Goal: Task Accomplishment & Management: Use online tool/utility

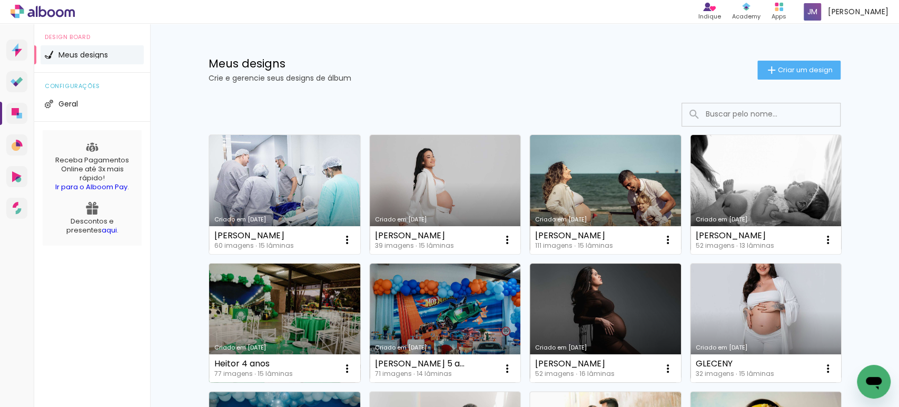
click at [279, 307] on link "Criado em [DATE]" at bounding box center [284, 322] width 151 height 119
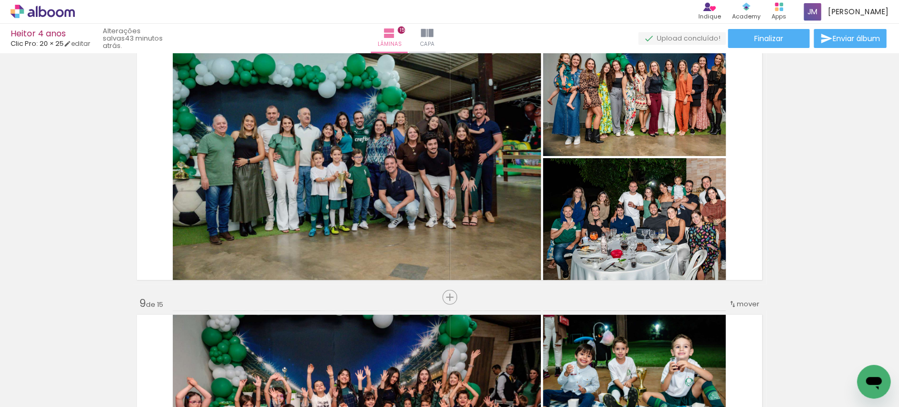
scroll to position [1959, 0]
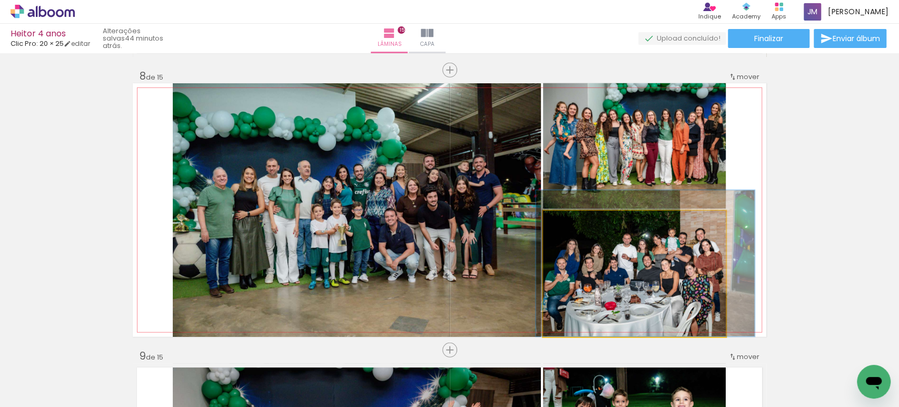
drag, startPoint x: 668, startPoint y: 282, endPoint x: 661, endPoint y: 278, distance: 7.6
click at [572, 218] on div at bounding box center [574, 221] width 17 height 17
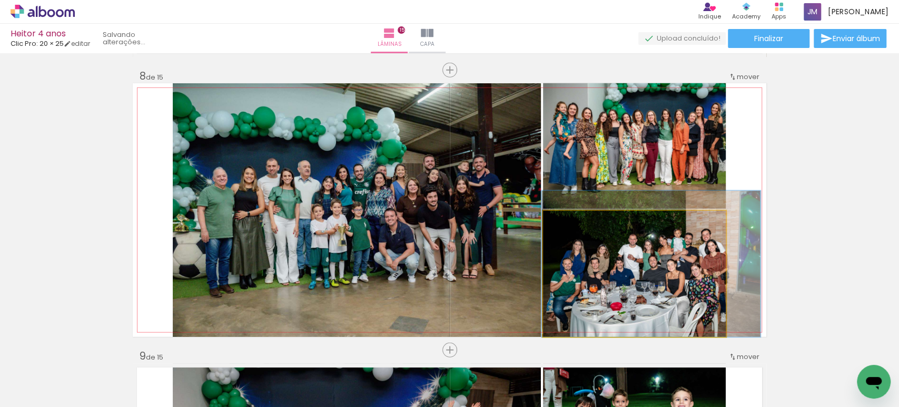
drag, startPoint x: 650, startPoint y: 292, endPoint x: 656, endPoint y: 292, distance: 5.8
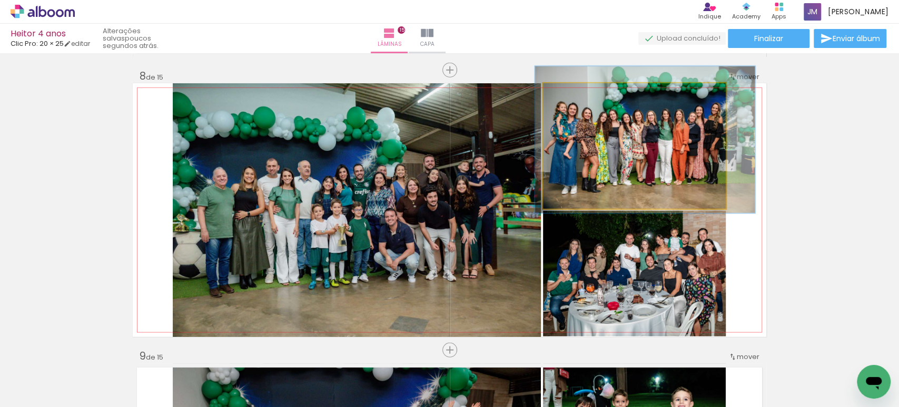
click at [695, 155] on quentale-photo at bounding box center [634, 145] width 183 height 125
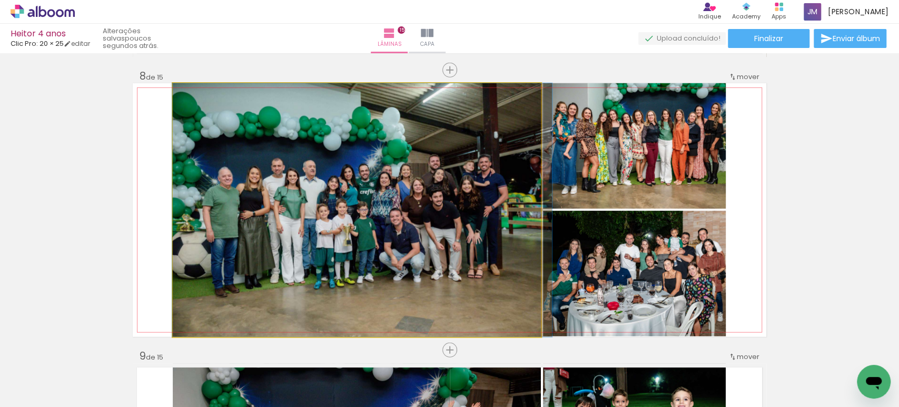
drag, startPoint x: 426, startPoint y: 252, endPoint x: 432, endPoint y: 251, distance: 6.0
drag, startPoint x: 436, startPoint y: 241, endPoint x: 443, endPoint y: 240, distance: 6.9
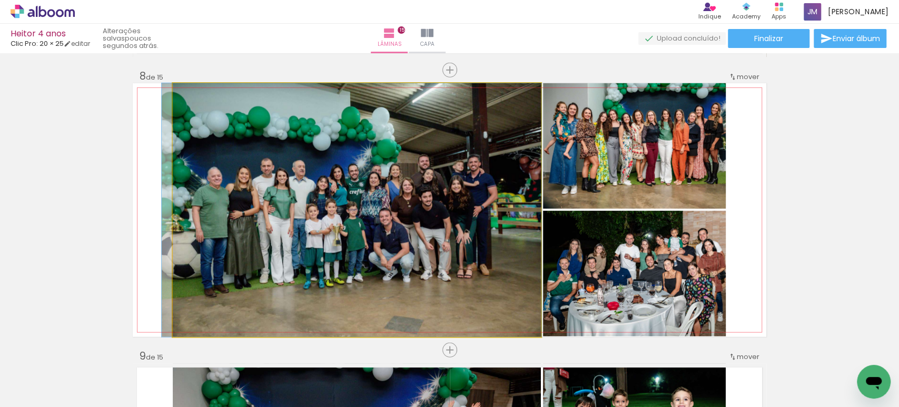
drag, startPoint x: 450, startPoint y: 231, endPoint x: 444, endPoint y: 216, distance: 16.0
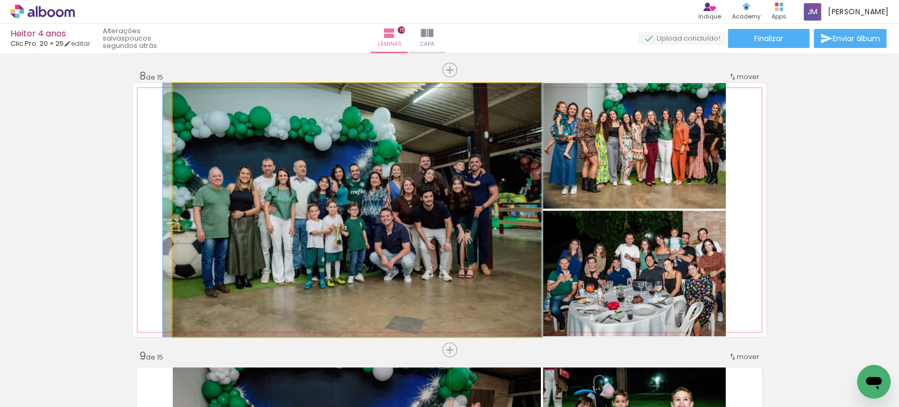
click at [195, 96] on div at bounding box center [197, 94] width 9 height 9
click at [199, 94] on div at bounding box center [197, 94] width 17 height 17
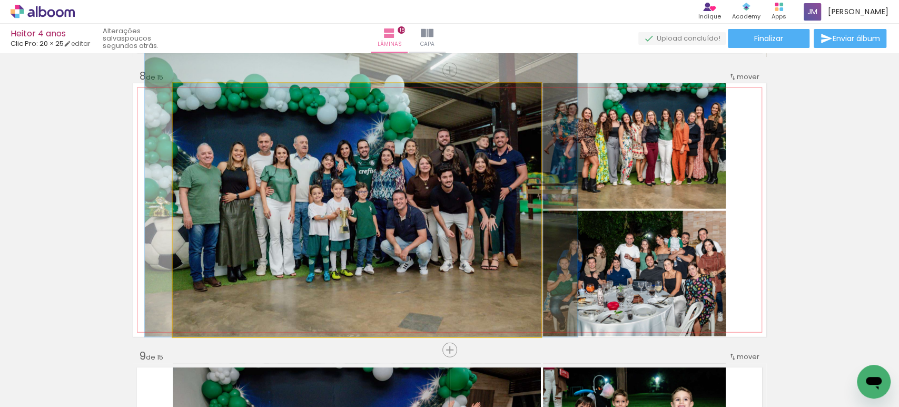
drag, startPoint x: 304, startPoint y: 169, endPoint x: 313, endPoint y: 131, distance: 39.1
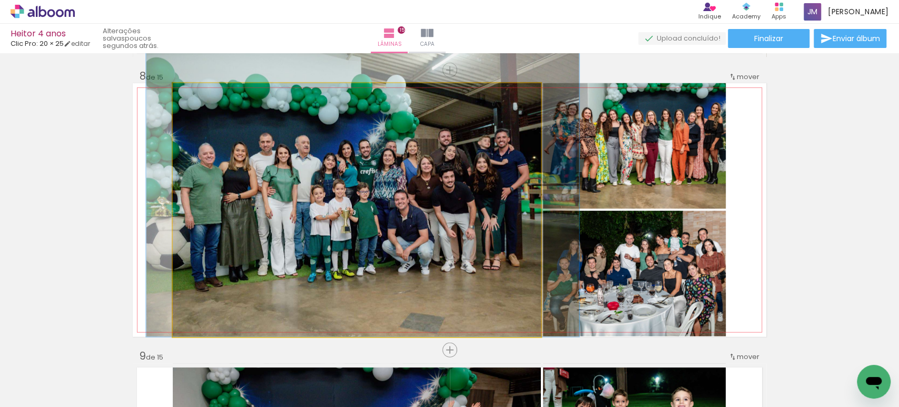
click at [201, 92] on div at bounding box center [203, 94] width 9 height 9
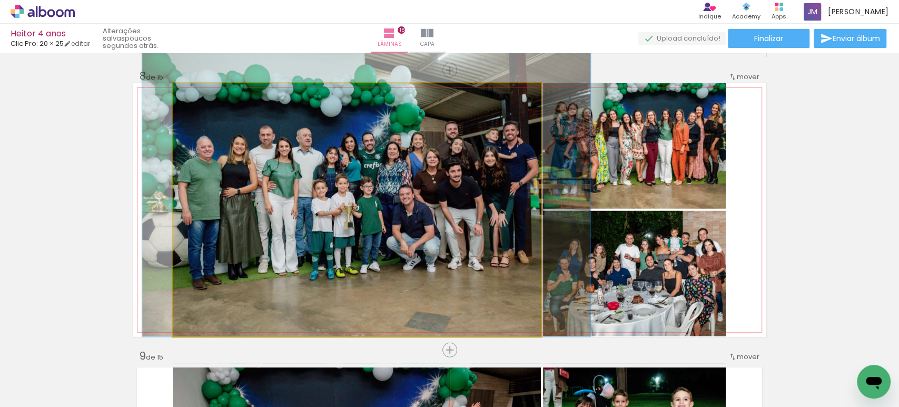
drag, startPoint x: 393, startPoint y: 246, endPoint x: 396, endPoint y: 231, distance: 15.2
drag, startPoint x: 396, startPoint y: 231, endPoint x: 396, endPoint y: 212, distance: 19.5
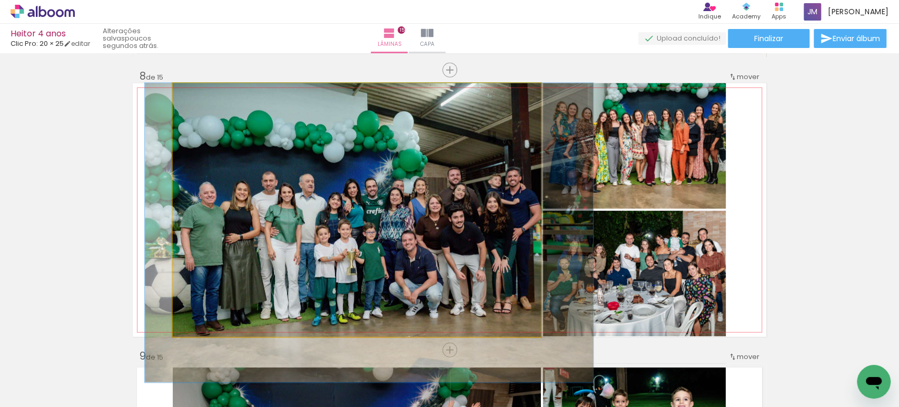
drag, startPoint x: 395, startPoint y: 212, endPoint x: 398, endPoint y: 262, distance: 50.1
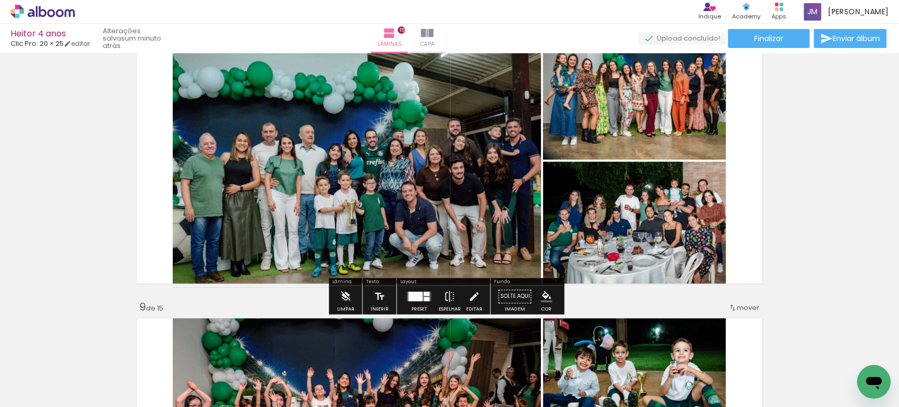
scroll to position [2010, 0]
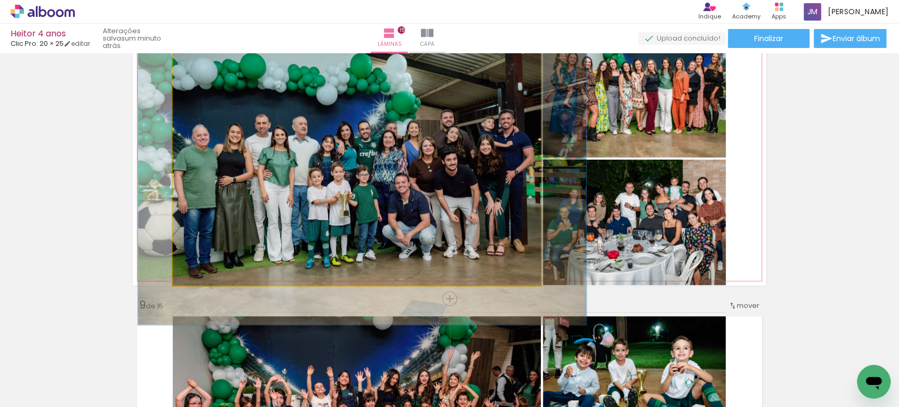
drag, startPoint x: 408, startPoint y: 239, endPoint x: 402, endPoint y: 238, distance: 5.9
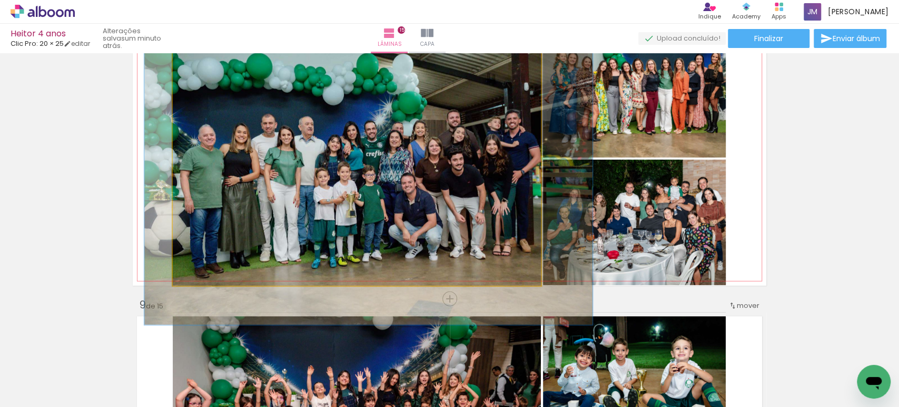
drag, startPoint x: 402, startPoint y: 238, endPoint x: 408, endPoint y: 238, distance: 6.3
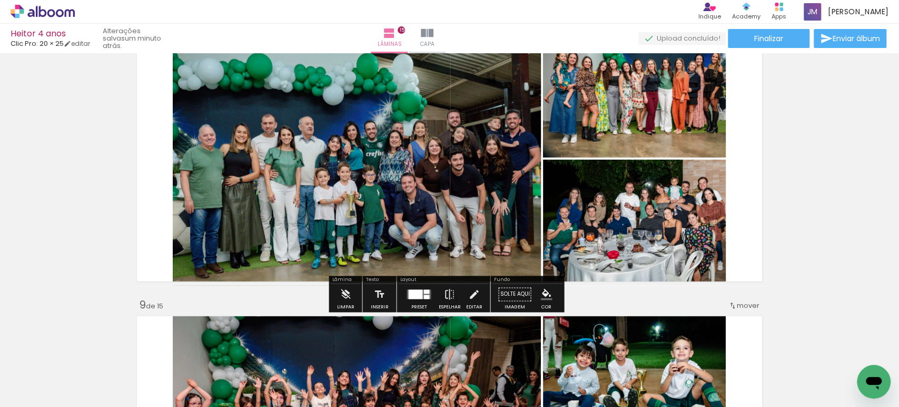
scroll to position [1978, 0]
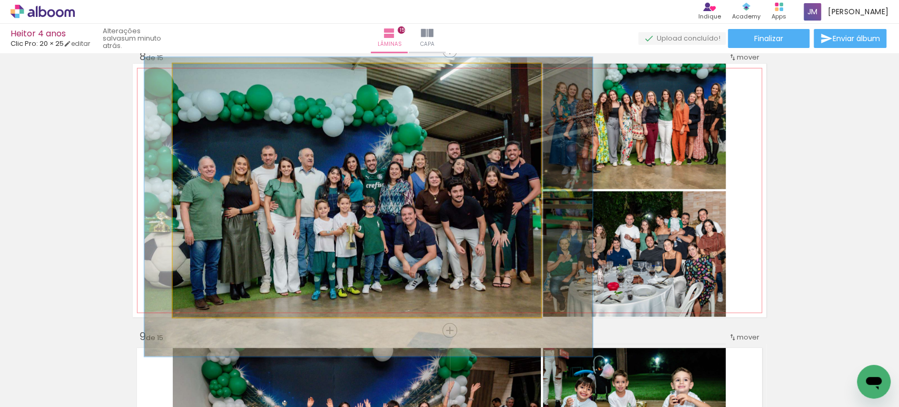
click at [206, 73] on div at bounding box center [205, 74] width 17 height 17
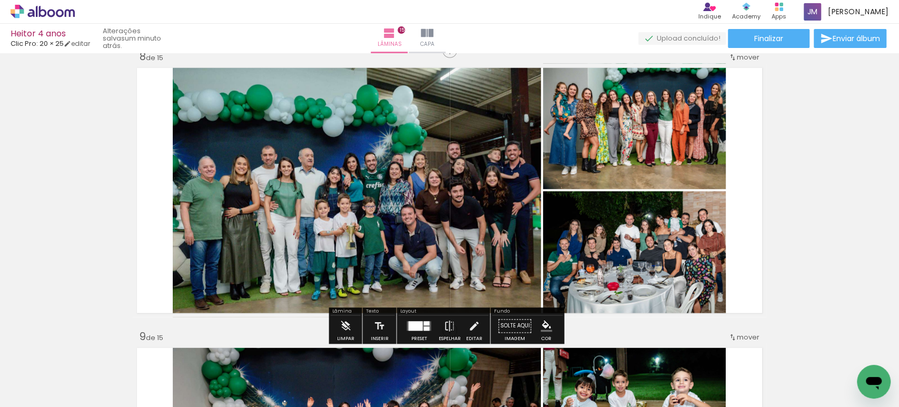
type paper-slider "117"
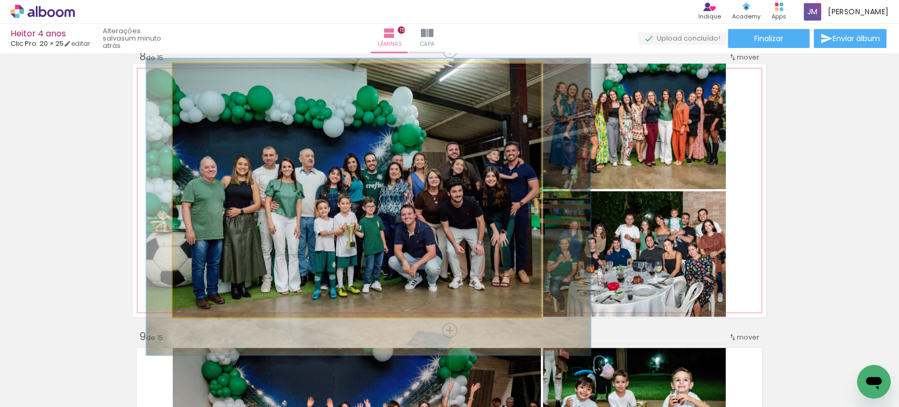
click at [365, 220] on quentale-photo at bounding box center [357, 190] width 368 height 253
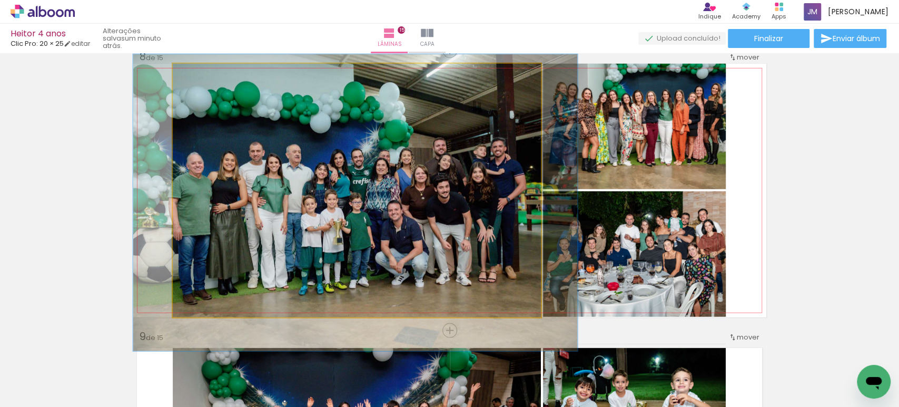
drag, startPoint x: 361, startPoint y: 220, endPoint x: 348, endPoint y: 213, distance: 14.6
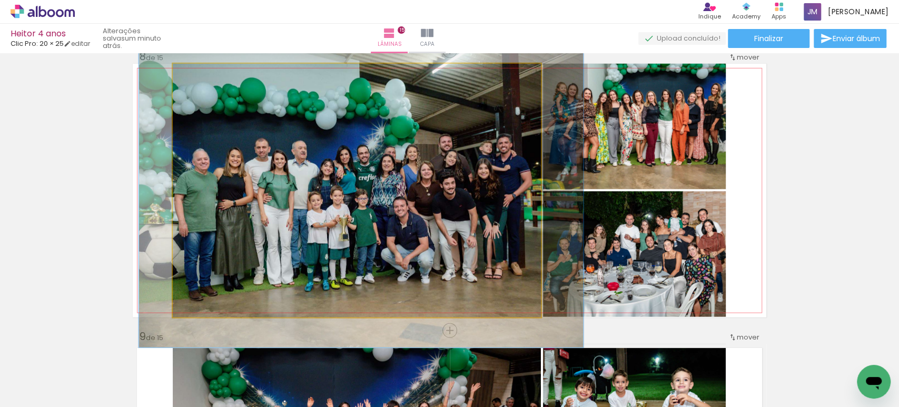
drag, startPoint x: 348, startPoint y: 213, endPoint x: 357, endPoint y: 212, distance: 9.1
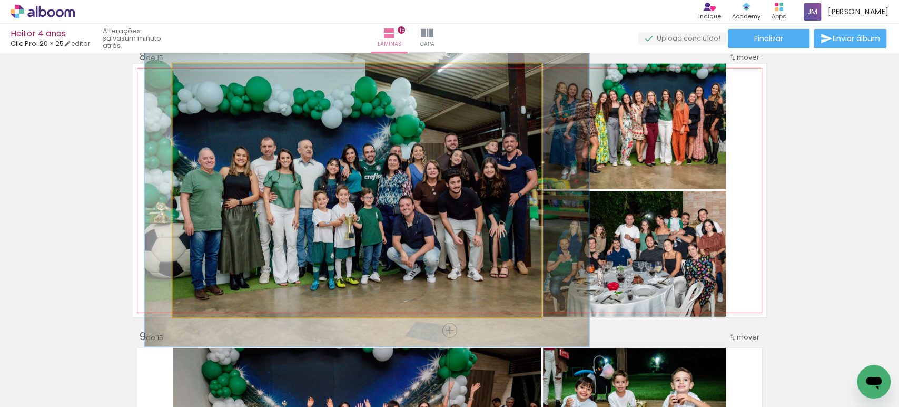
drag, startPoint x: 508, startPoint y: 246, endPoint x: 514, endPoint y: 244, distance: 5.9
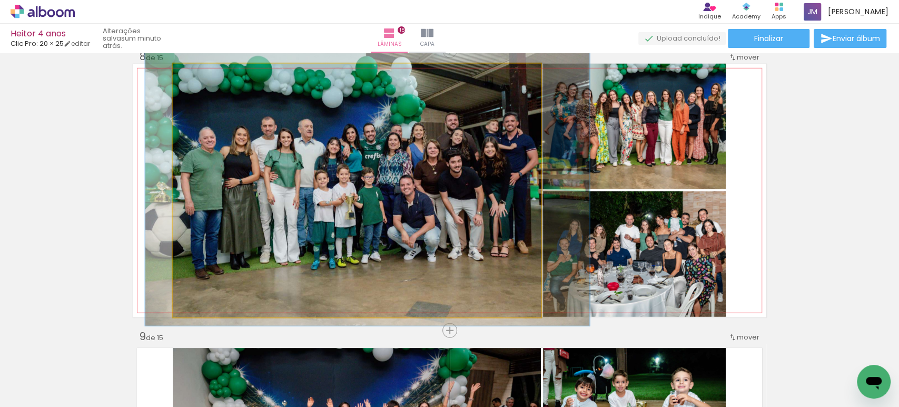
drag, startPoint x: 514, startPoint y: 244, endPoint x: 514, endPoint y: 221, distance: 23.7
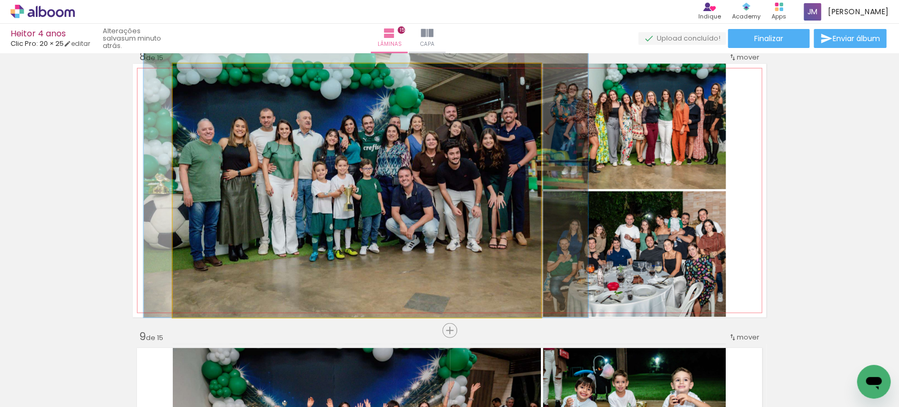
drag, startPoint x: 514, startPoint y: 221, endPoint x: 513, endPoint y: 200, distance: 21.1
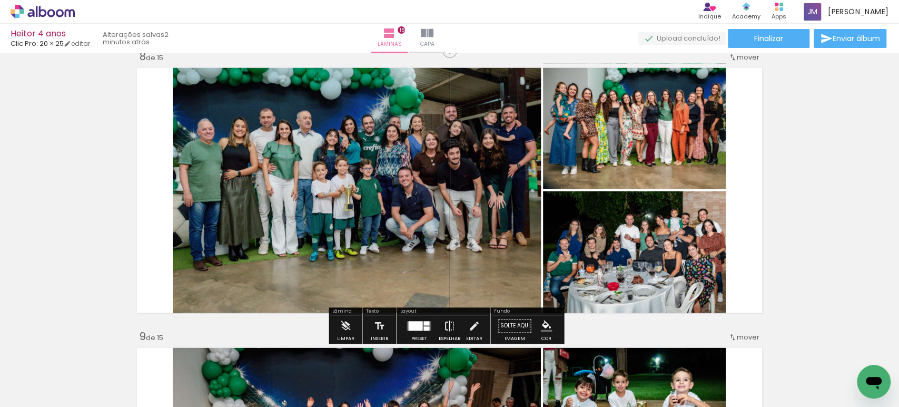
click at [446, 329] on iron-icon at bounding box center [450, 326] width 12 height 21
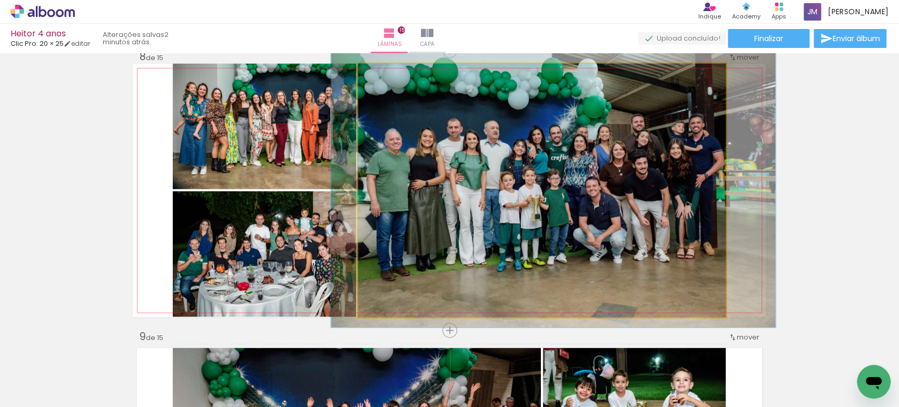
drag, startPoint x: 514, startPoint y: 205, endPoint x: 517, endPoint y: 215, distance: 10.4
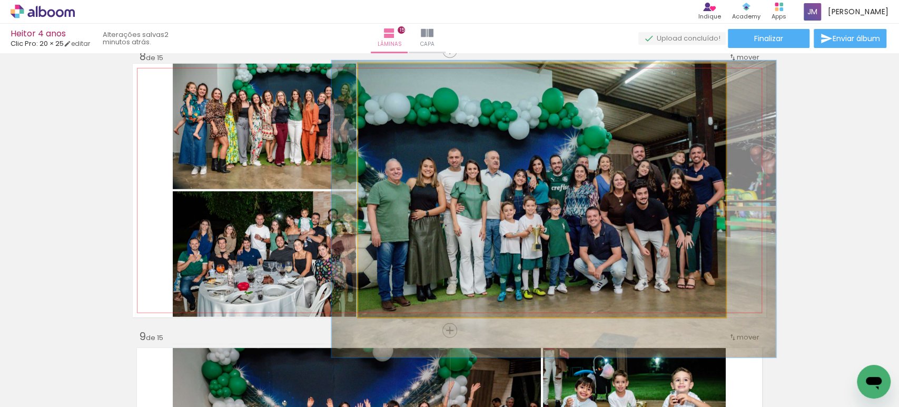
drag, startPoint x: 517, startPoint y: 215, endPoint x: 517, endPoint y: 246, distance: 30.0
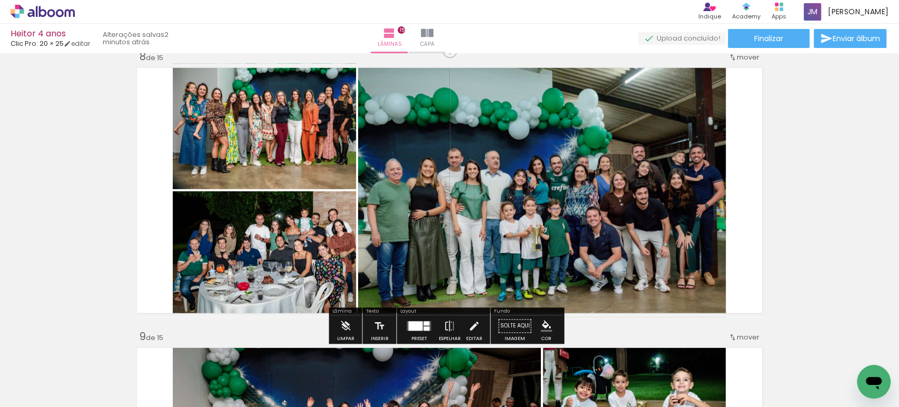
click at [390, 75] on div at bounding box center [389, 74] width 17 height 17
type paper-slider "116"
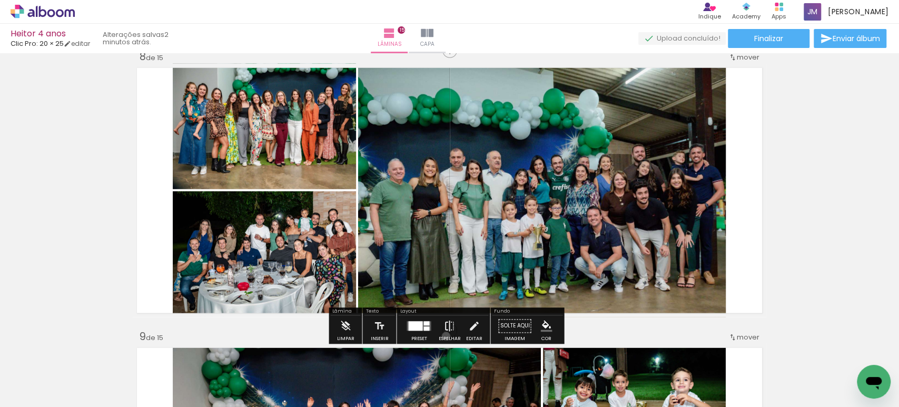
click at [444, 336] on iron-icon at bounding box center [450, 326] width 12 height 21
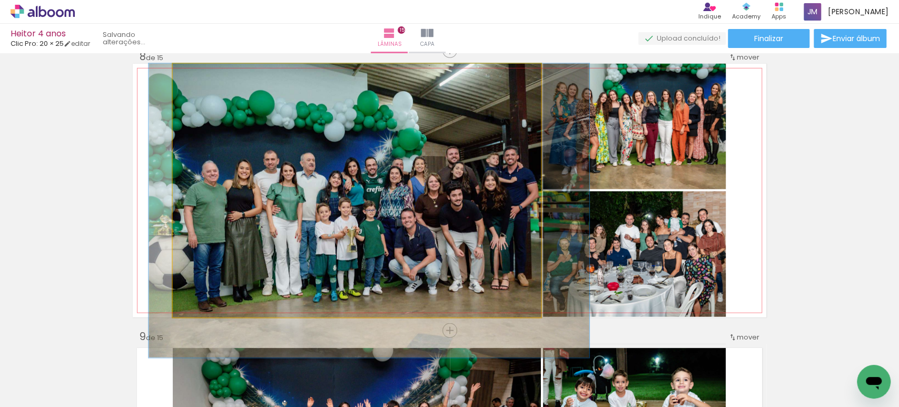
drag, startPoint x: 516, startPoint y: 220, endPoint x: 515, endPoint y: 228, distance: 8.0
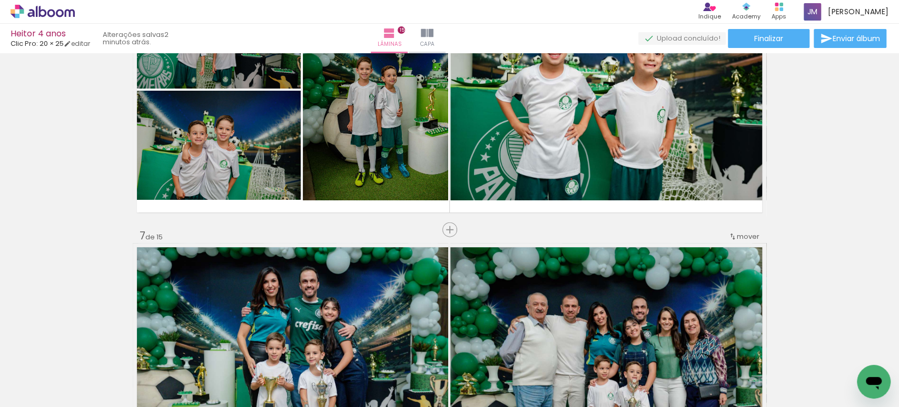
scroll to position [1406, 0]
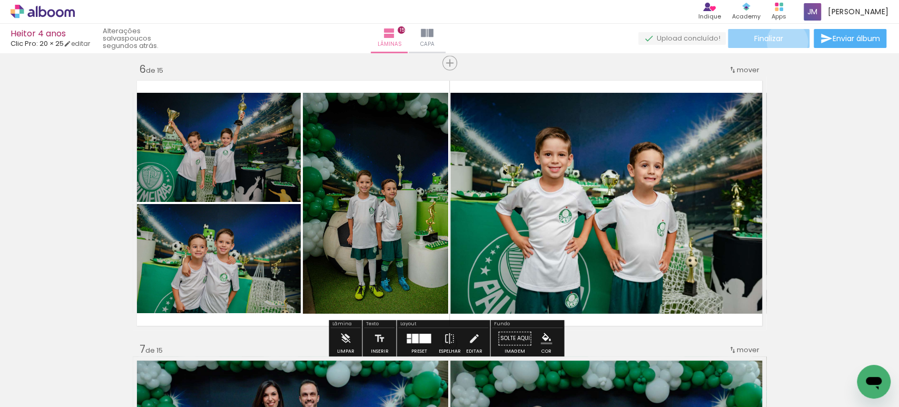
click at [783, 42] on paper-button "Finalizar" at bounding box center [769, 38] width 82 height 19
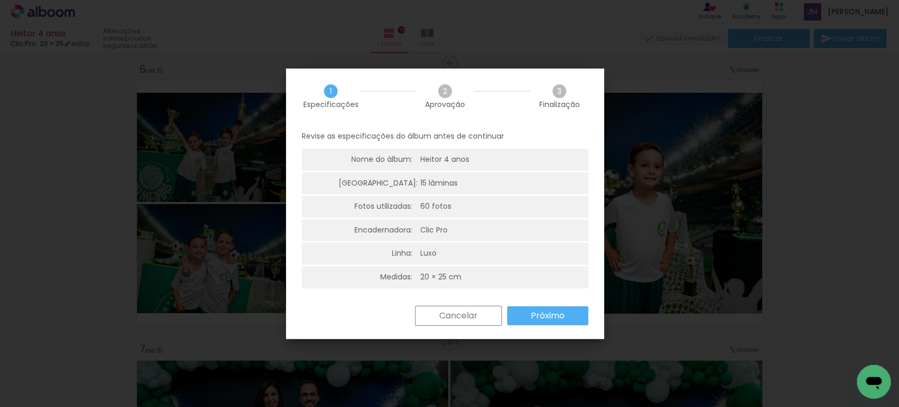
drag, startPoint x: 461, startPoint y: 321, endPoint x: 474, endPoint y: 311, distance: 16.5
click at [0, 0] on paper-button "Cancelar" at bounding box center [0, 0] width 0 height 0
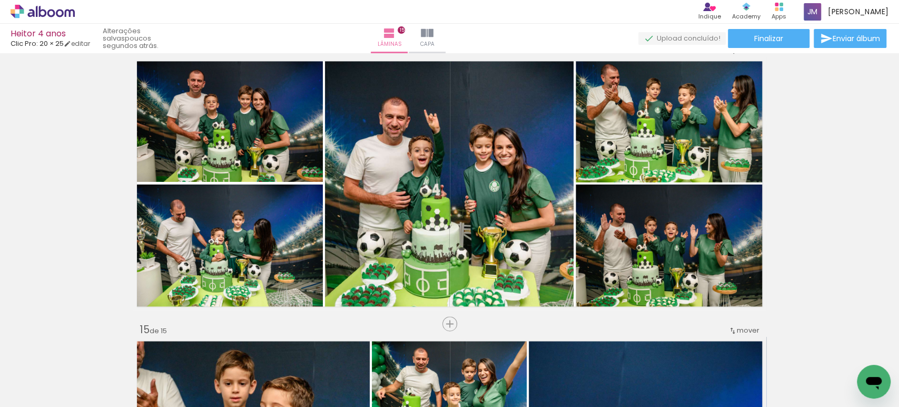
scroll to position [3955, 0]
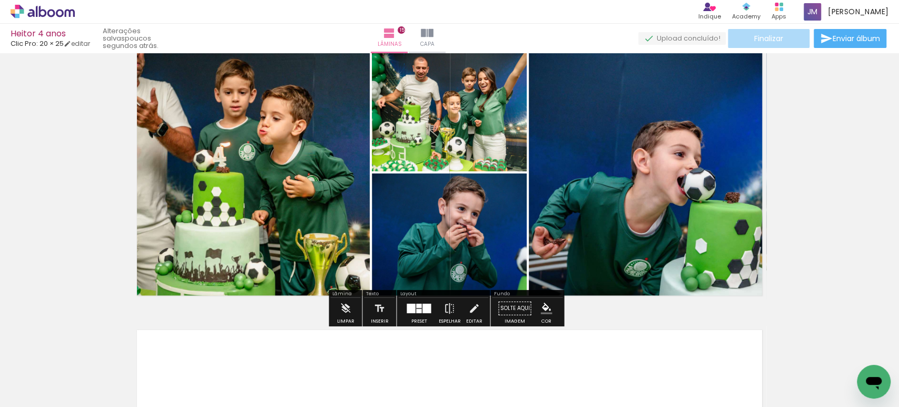
click at [763, 37] on span "Finalizar" at bounding box center [768, 38] width 29 height 7
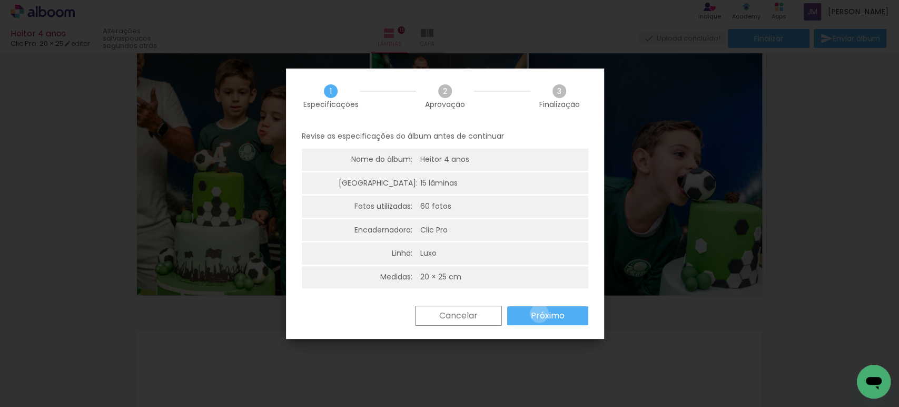
click at [0, 0] on slot "Próximo" at bounding box center [0, 0] width 0 height 0
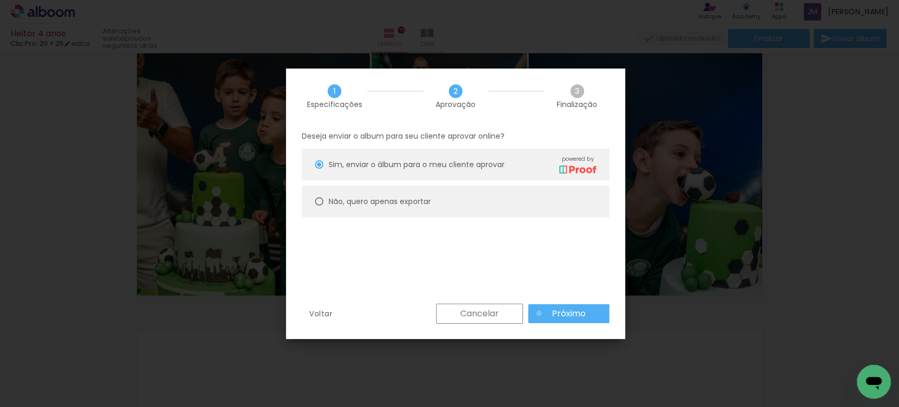
click at [0, 0] on paper-button "Próximo" at bounding box center [0, 0] width 0 height 0
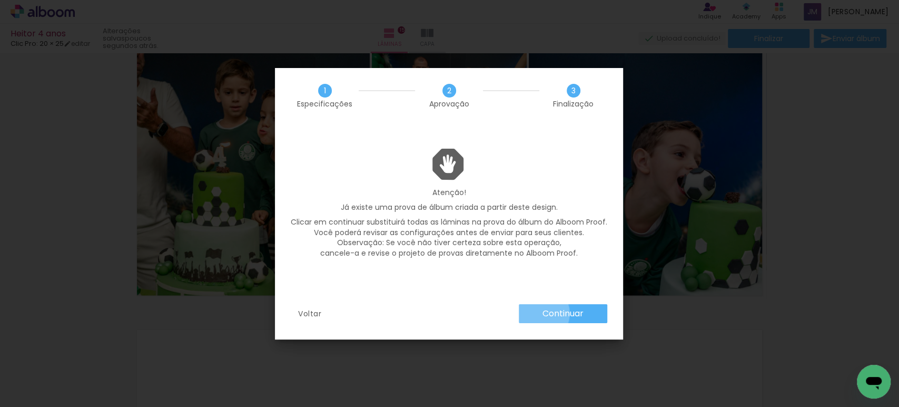
click at [0, 0] on paper-button "Continuar" at bounding box center [0, 0] width 0 height 0
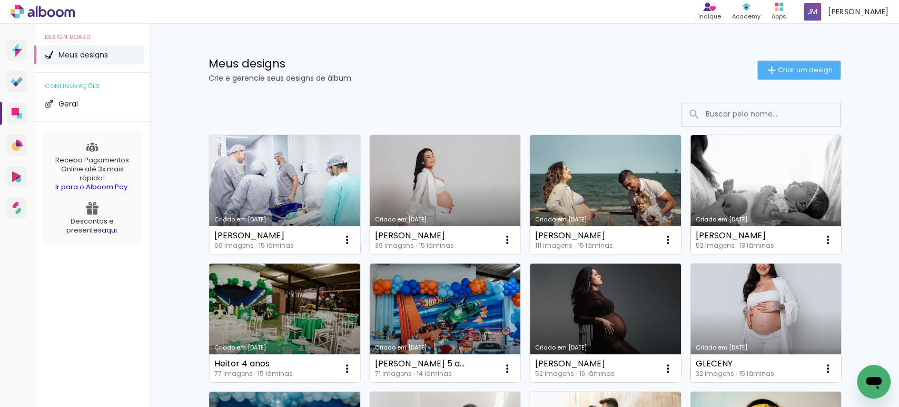
click at [279, 196] on link "Criado em [DATE]" at bounding box center [284, 194] width 151 height 119
